Goal: Information Seeking & Learning: Learn about a topic

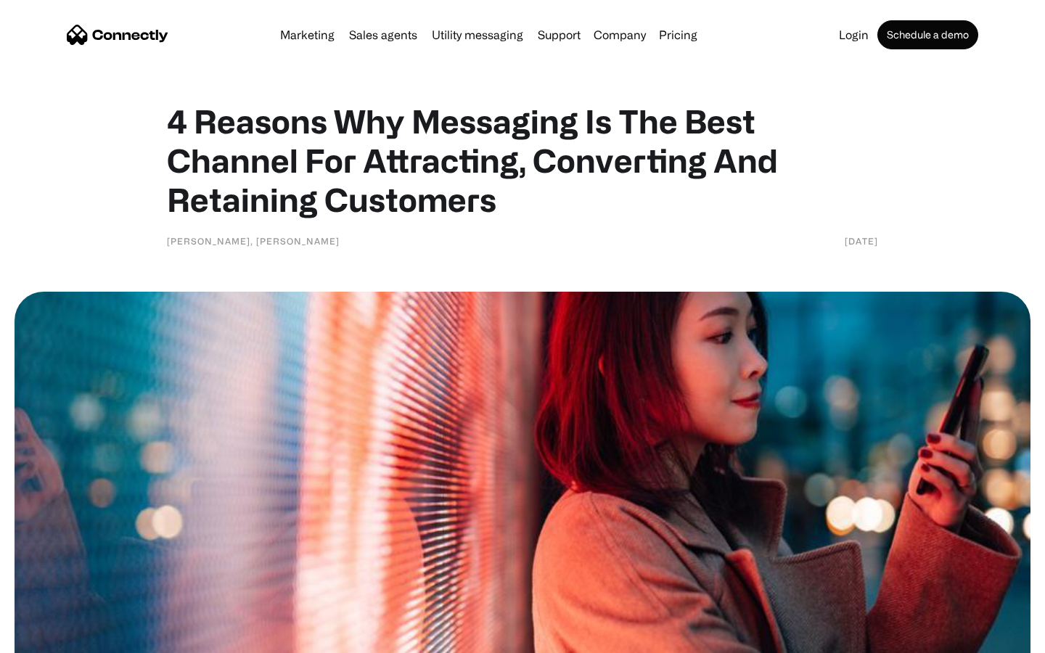
scroll to position [2874, 0]
